Goal: Task Accomplishment & Management: Use online tool/utility

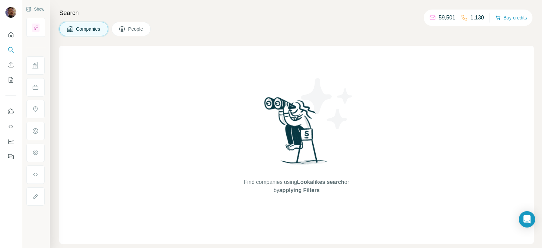
click at [124, 26] on icon at bounding box center [122, 29] width 7 height 7
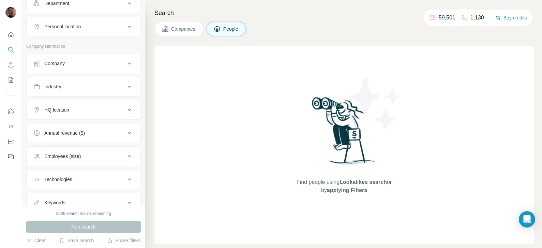
scroll to position [89, 0]
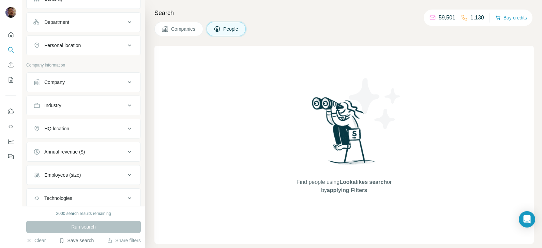
click at [75, 240] on button "Save search" at bounding box center [76, 240] width 35 height 7
click at [83, 230] on div "View my saved searches" at bounding box center [95, 229] width 72 height 14
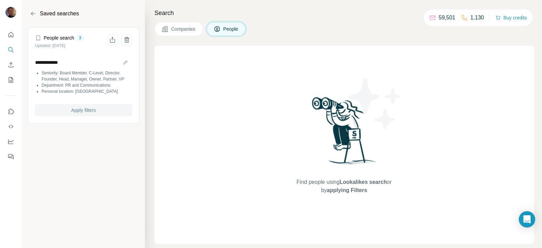
click at [88, 107] on span "Apply filters" at bounding box center [83, 110] width 25 height 7
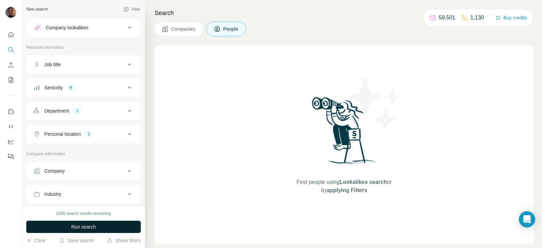
click at [101, 227] on button "Run search" at bounding box center [83, 226] width 115 height 12
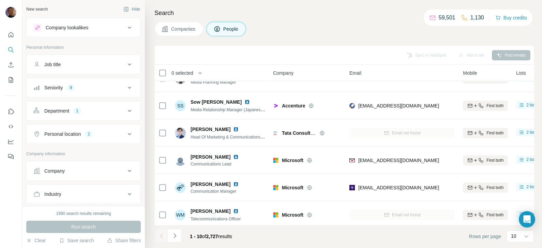
scroll to position [128, 0]
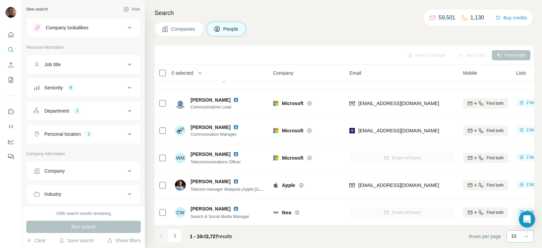
click at [520, 240] on div "10" at bounding box center [519, 236] width 17 height 12
click at [514, 184] on p "60" at bounding box center [514, 184] width 5 height 7
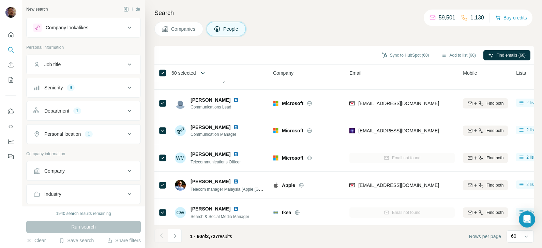
click at [203, 73] on icon "button" at bounding box center [202, 73] width 7 height 7
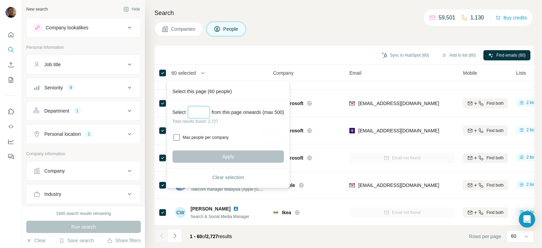
click at [199, 111] on input "Select a number (up to 500)" at bounding box center [199, 112] width 22 height 12
click at [234, 153] on div "Apply" at bounding box center [227, 156] width 111 height 12
click at [204, 113] on input "***" at bounding box center [199, 112] width 22 height 12
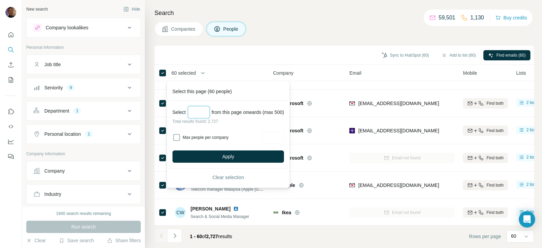
type input "*"
click at [310, 48] on div "Sync to HubSpot (60) Add to list (60) Find emails (60)" at bounding box center [343, 55] width 379 height 19
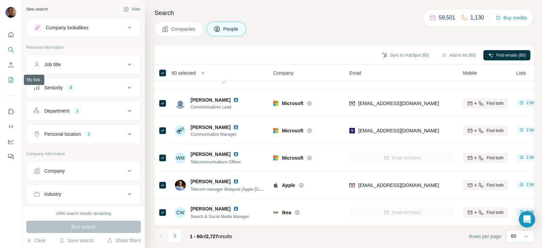
click at [10, 79] on icon "My lists" at bounding box center [10, 79] width 7 height 7
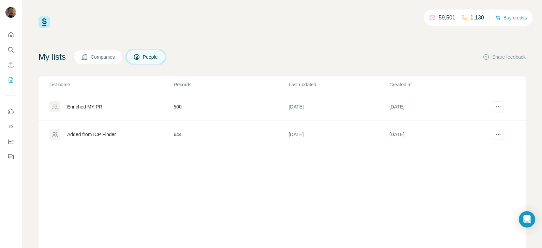
click at [76, 107] on div "Enriched MY PR" at bounding box center [84, 106] width 35 height 7
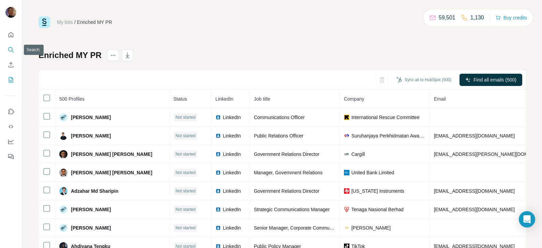
click at [10, 48] on icon "Search" at bounding box center [10, 49] width 7 height 7
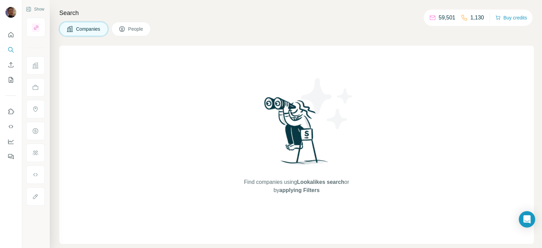
click at [125, 27] on icon at bounding box center [122, 29] width 7 height 7
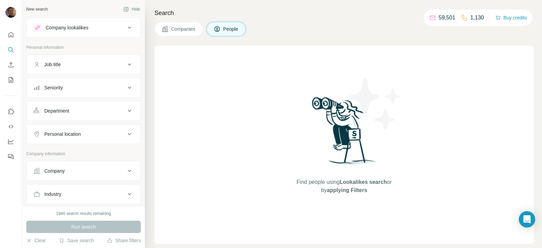
click at [81, 226] on div "Run search" at bounding box center [83, 226] width 115 height 12
click at [81, 241] on button "Save search" at bounding box center [76, 240] width 35 height 7
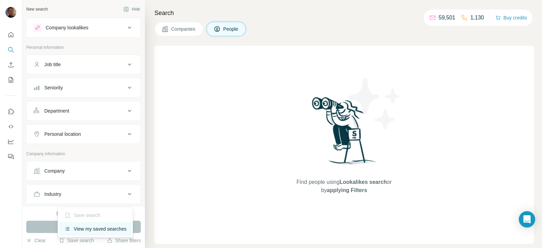
click at [96, 230] on div "View my saved searches" at bounding box center [95, 229] width 72 height 14
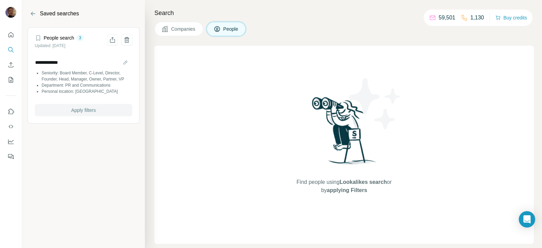
click at [101, 109] on button "Apply filters" at bounding box center [83, 110] width 97 height 12
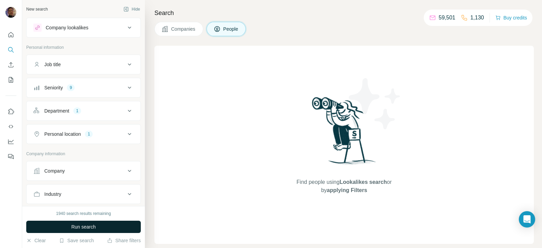
click at [105, 229] on button "Run search" at bounding box center [83, 226] width 115 height 12
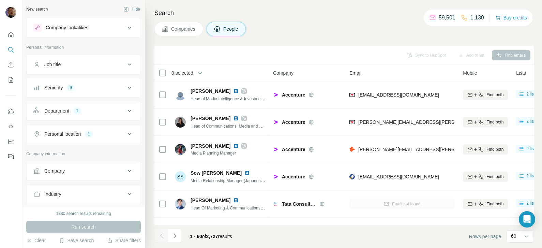
scroll to position [0, 150]
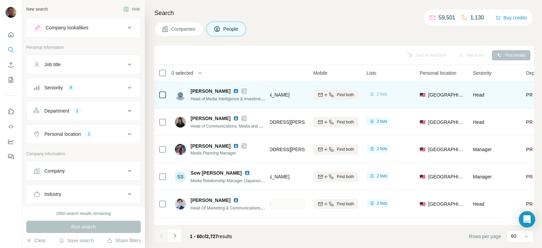
click at [382, 94] on span "2 lists" at bounding box center [382, 94] width 11 height 6
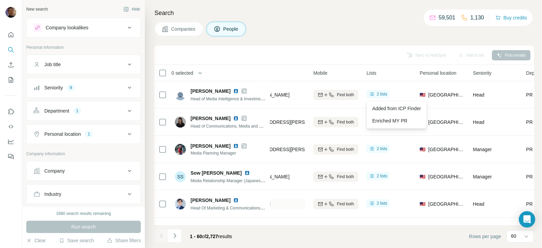
click at [379, 39] on div "Search Companies People Sync to HubSpot Add to list Find emails 0 selected Peop…" at bounding box center [343, 124] width 397 height 248
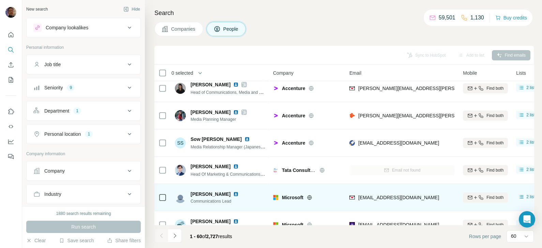
scroll to position [0, 0]
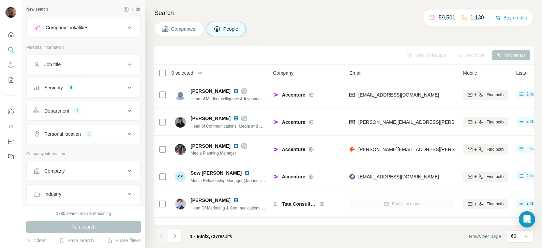
click at [289, 72] on span "Company" at bounding box center [283, 73] width 20 height 7
click at [174, 235] on icon "Navigate to next page" at bounding box center [174, 235] width 2 height 4
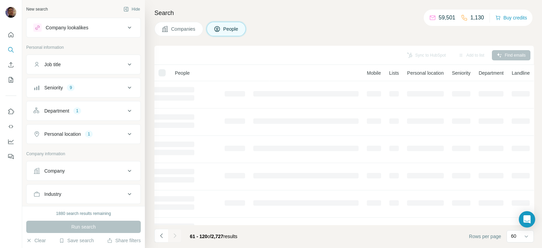
scroll to position [0, 64]
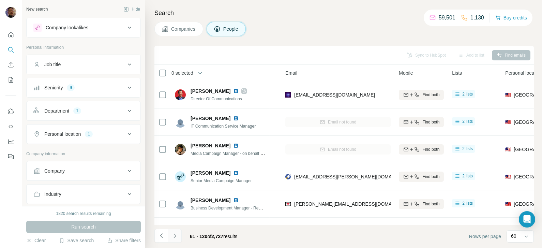
click at [176, 236] on icon "Navigate to next page" at bounding box center [174, 235] width 7 height 7
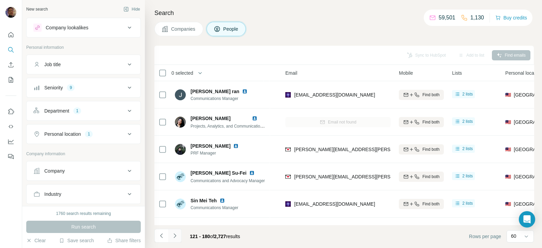
click at [176, 236] on icon "Navigate to next page" at bounding box center [174, 235] width 7 height 7
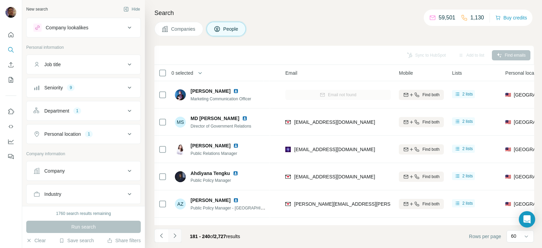
click at [176, 236] on icon "Navigate to next page" at bounding box center [174, 235] width 7 height 7
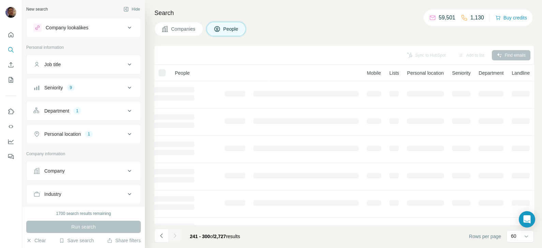
click at [176, 236] on div at bounding box center [175, 236] width 14 height 14
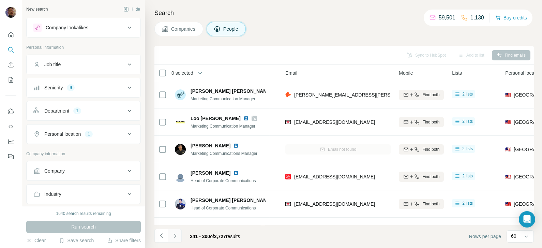
click at [176, 236] on icon "Navigate to next page" at bounding box center [174, 235] width 7 height 7
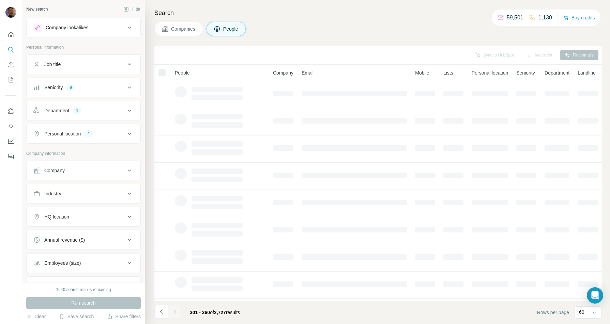
scroll to position [0, 0]
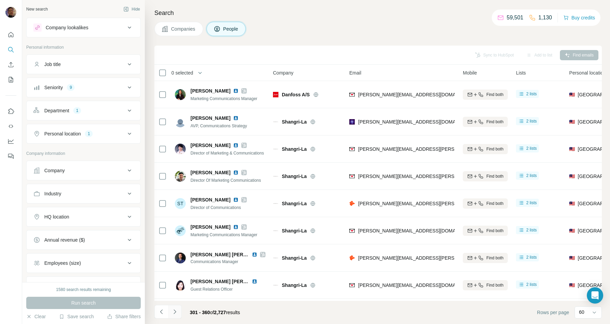
click at [173, 247] on icon "Navigate to next page" at bounding box center [174, 312] width 7 height 7
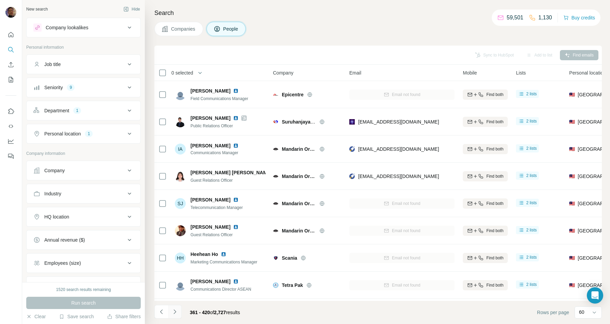
click at [173, 247] on icon "Navigate to next page" at bounding box center [174, 312] width 7 height 7
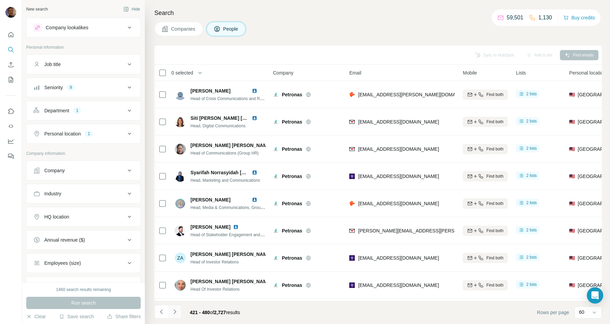
click at [173, 247] on icon "Navigate to next page" at bounding box center [174, 312] width 7 height 7
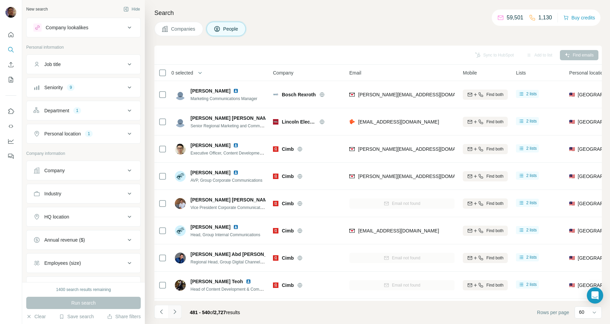
click at [173, 247] on icon "Navigate to next page" at bounding box center [174, 312] width 7 height 7
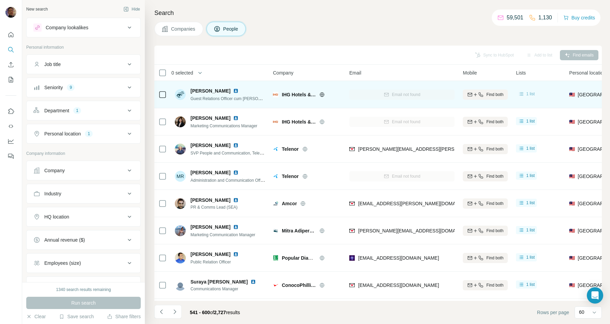
click at [534, 93] on span "1 list" at bounding box center [530, 94] width 9 height 6
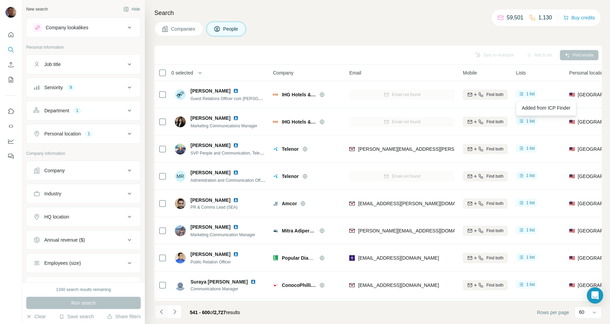
click at [162, 247] on icon "Navigate to previous page" at bounding box center [161, 312] width 7 height 7
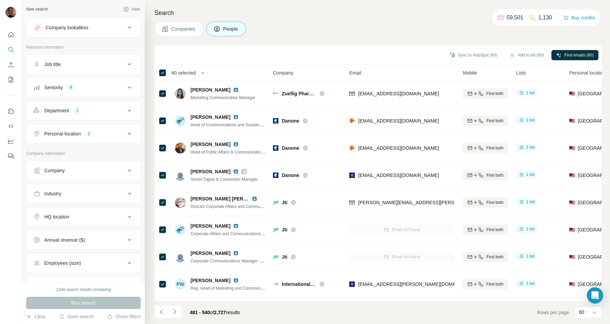
scroll to position [767, 0]
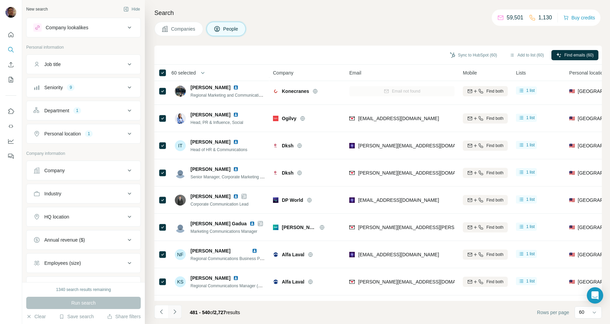
click at [173, 247] on icon "Navigate to next page" at bounding box center [174, 312] width 7 height 7
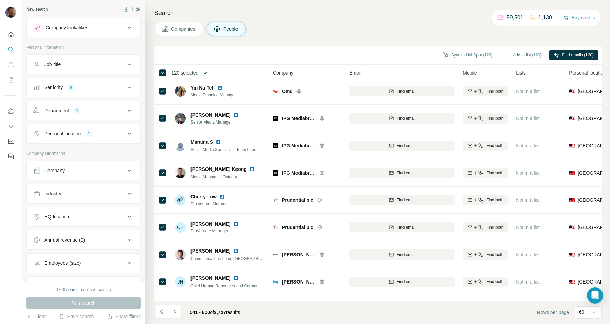
click at [207, 70] on icon "button" at bounding box center [205, 73] width 7 height 7
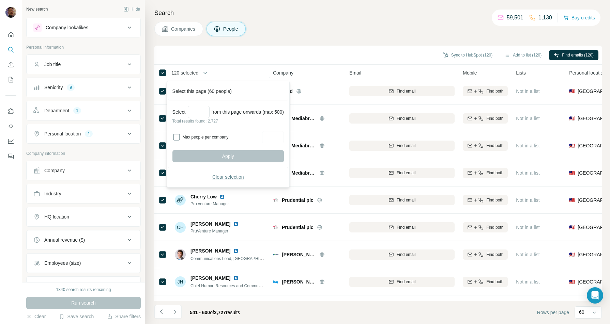
click at [244, 174] on span "Clear selection" at bounding box center [228, 177] width 32 height 7
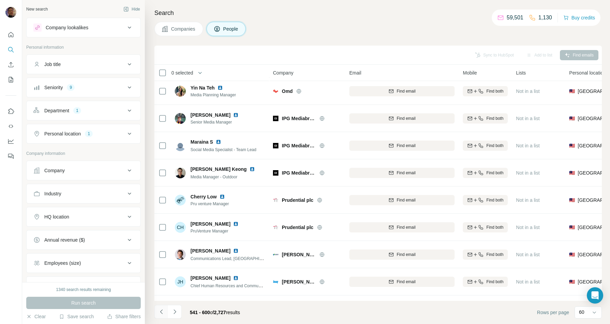
click at [159, 247] on icon "Navigate to previous page" at bounding box center [161, 312] width 7 height 7
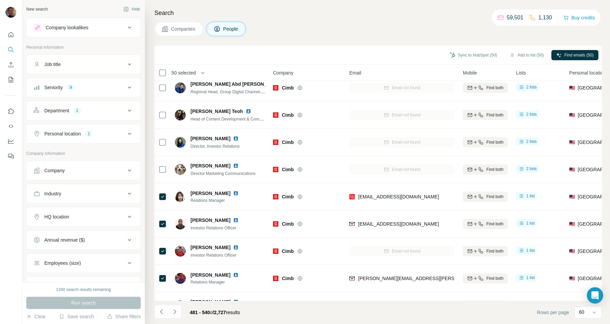
scroll to position [256, 0]
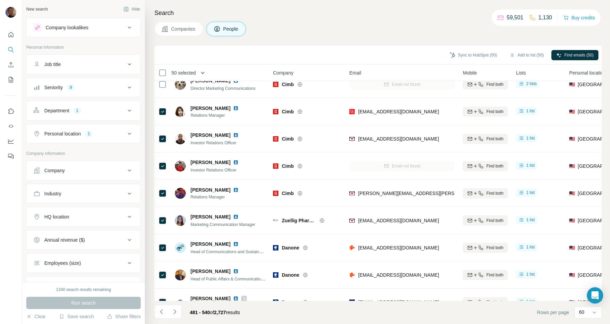
click at [203, 74] on icon "button" at bounding box center [202, 73] width 7 height 7
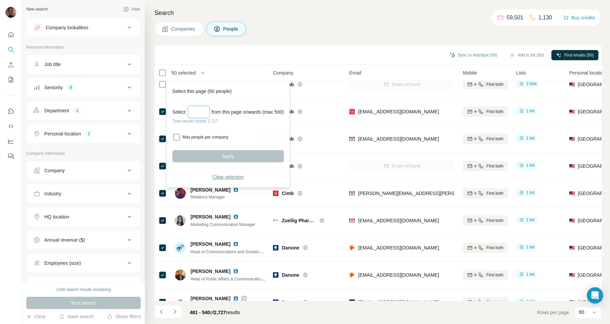
click at [201, 109] on input "Select a number (up to 500)" at bounding box center [199, 112] width 22 height 12
type input "***"
click at [210, 155] on button "Apply" at bounding box center [227, 156] width 111 height 12
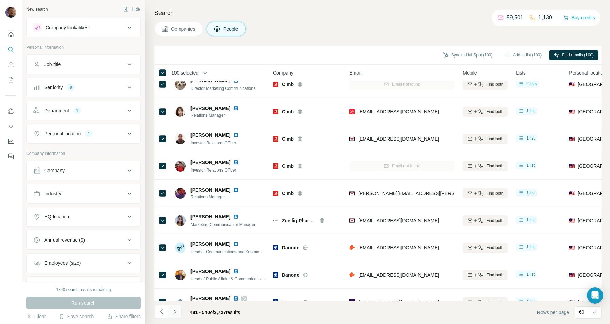
click at [172, 247] on icon "Navigate to next page" at bounding box center [174, 312] width 7 height 7
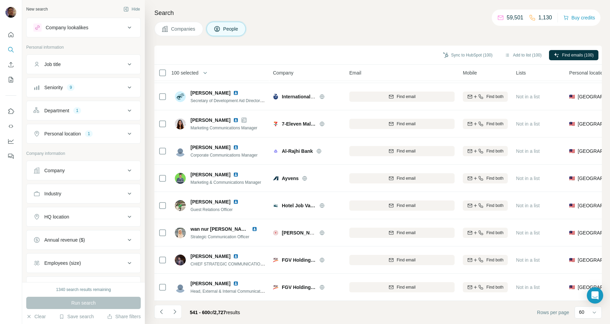
scroll to position [1419, 0]
click at [171, 247] on icon "Navigate to next page" at bounding box center [174, 312] width 7 height 7
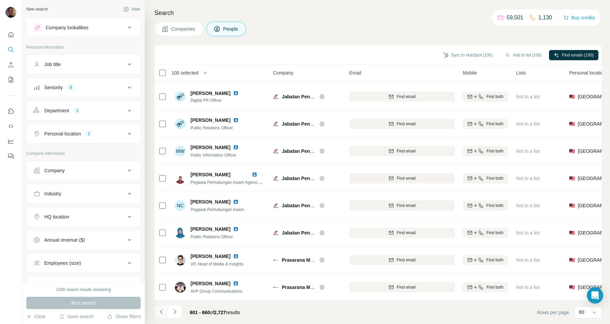
click at [158, 247] on icon "Navigate to previous page" at bounding box center [161, 312] width 7 height 7
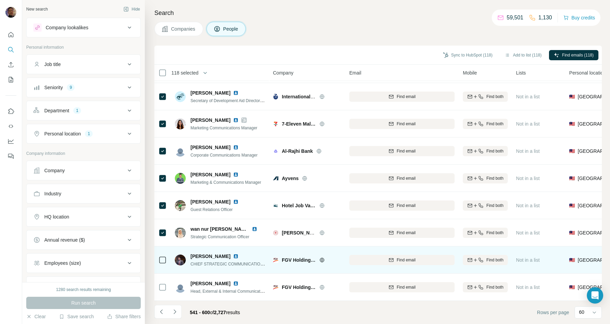
click at [161, 247] on icon at bounding box center [162, 260] width 8 height 8
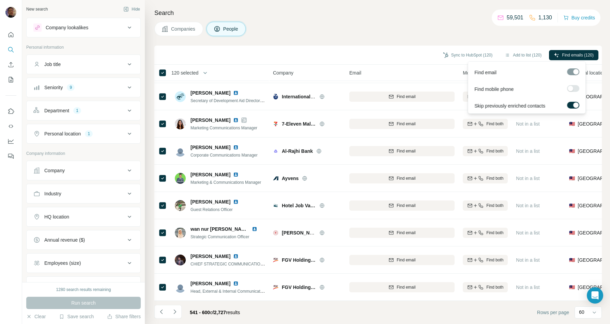
click at [541, 56] on span "Find emails (120)" at bounding box center [578, 55] width 32 height 6
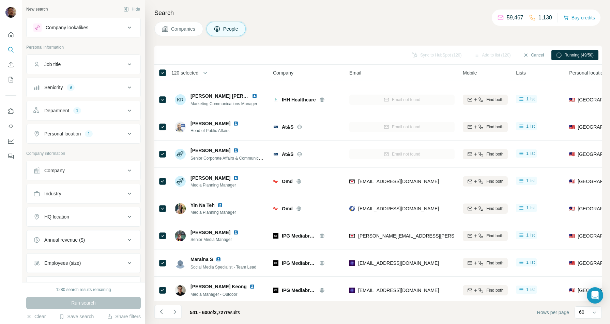
scroll to position [482, 0]
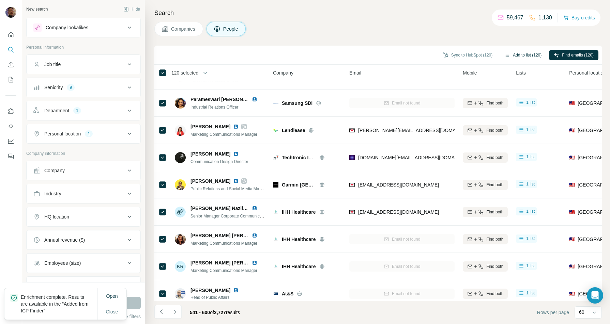
click at [518, 53] on button "Add to list (120)" at bounding box center [523, 55] width 46 height 10
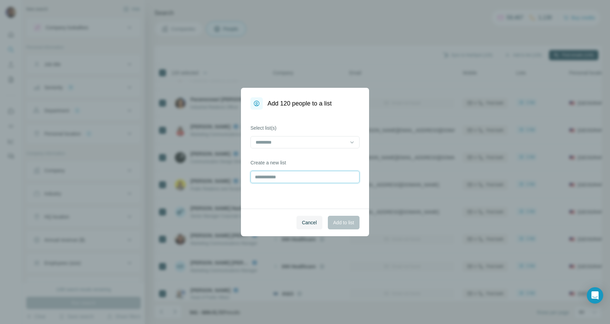
click at [281, 178] on input "text" at bounding box center [304, 177] width 109 height 12
type input "**********"
click at [340, 220] on span "Add to list" at bounding box center [343, 222] width 21 height 7
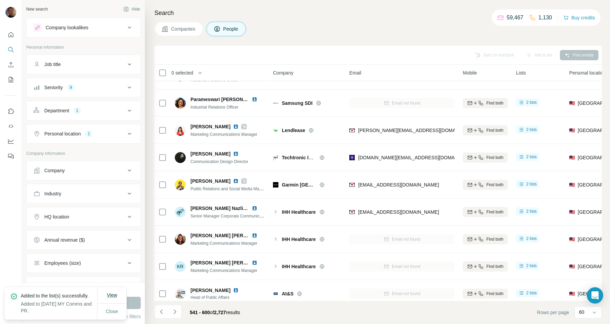
click at [110, 247] on span "View" at bounding box center [112, 295] width 10 height 5
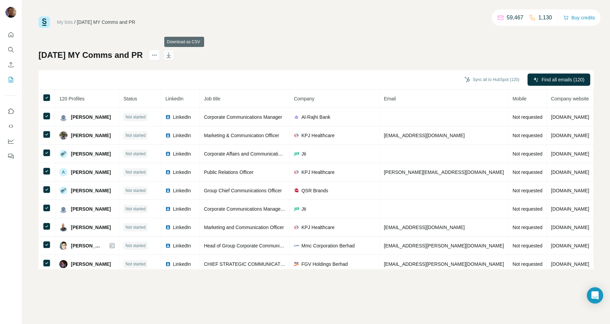
click at [170, 53] on icon "button" at bounding box center [169, 54] width 4 height 5
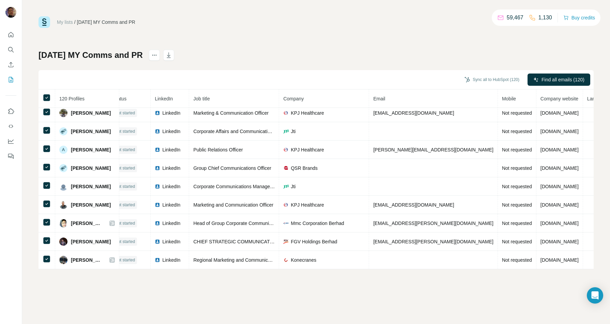
scroll to position [25, 0]
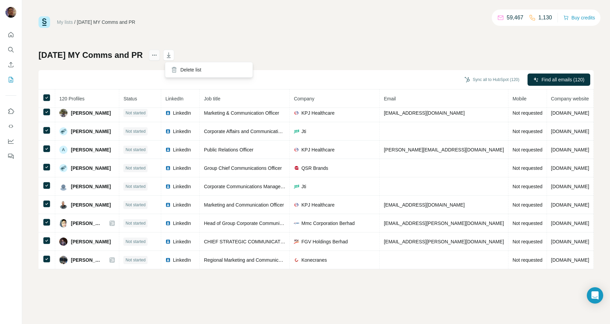
click at [158, 58] on icon "actions" at bounding box center [154, 55] width 7 height 7
click at [486, 247] on div "My lists / [DATE] MY Comms and PR 59,467 1,130 Buy credits [DATE] MY Comms and …" at bounding box center [316, 162] width 588 height 324
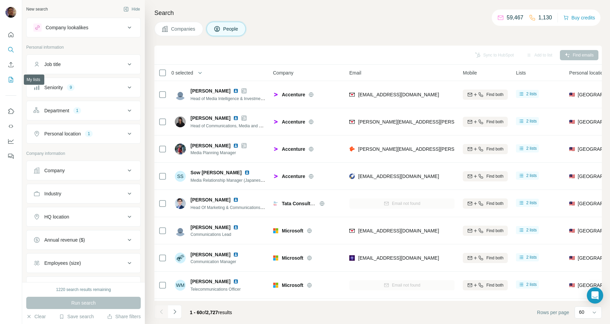
click at [13, 77] on icon "My lists" at bounding box center [10, 79] width 7 height 7
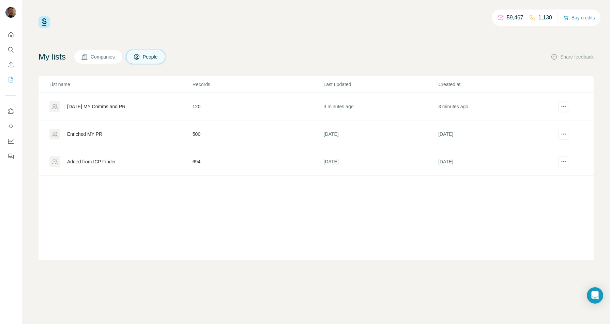
click at [115, 105] on div "[DATE] MY Comms and PR" at bounding box center [96, 106] width 58 height 7
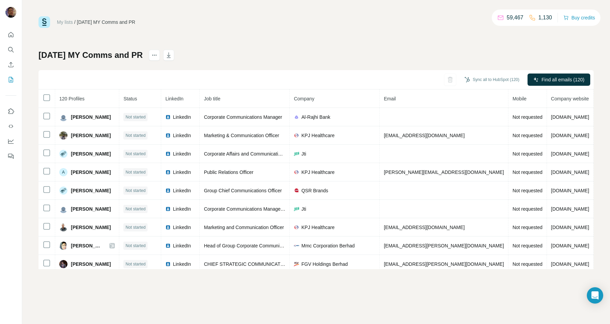
click at [42, 96] on th at bounding box center [47, 99] width 17 height 18
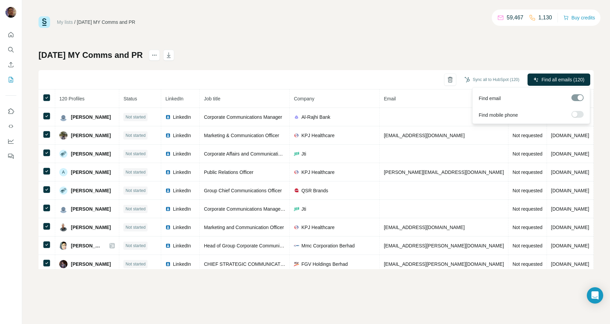
click at [541, 115] on div at bounding box center [574, 114] width 5 height 5
click at [541, 81] on span "Find all emails & mobiles (120)" at bounding box center [551, 79] width 65 height 7
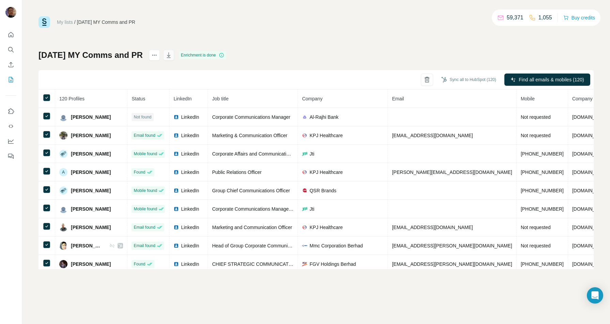
click at [174, 52] on button "button" at bounding box center [168, 55] width 11 height 11
